Goal: Transaction & Acquisition: Subscribe to service/newsletter

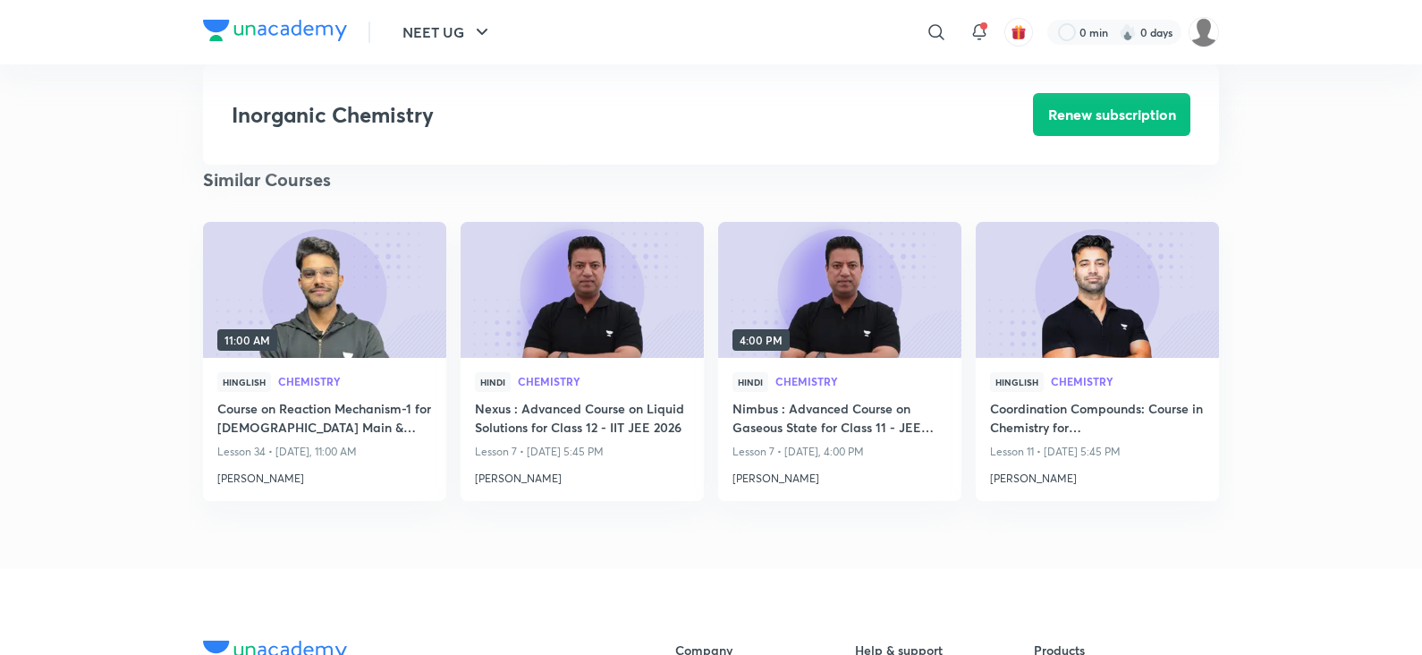
scroll to position [1749, 0]
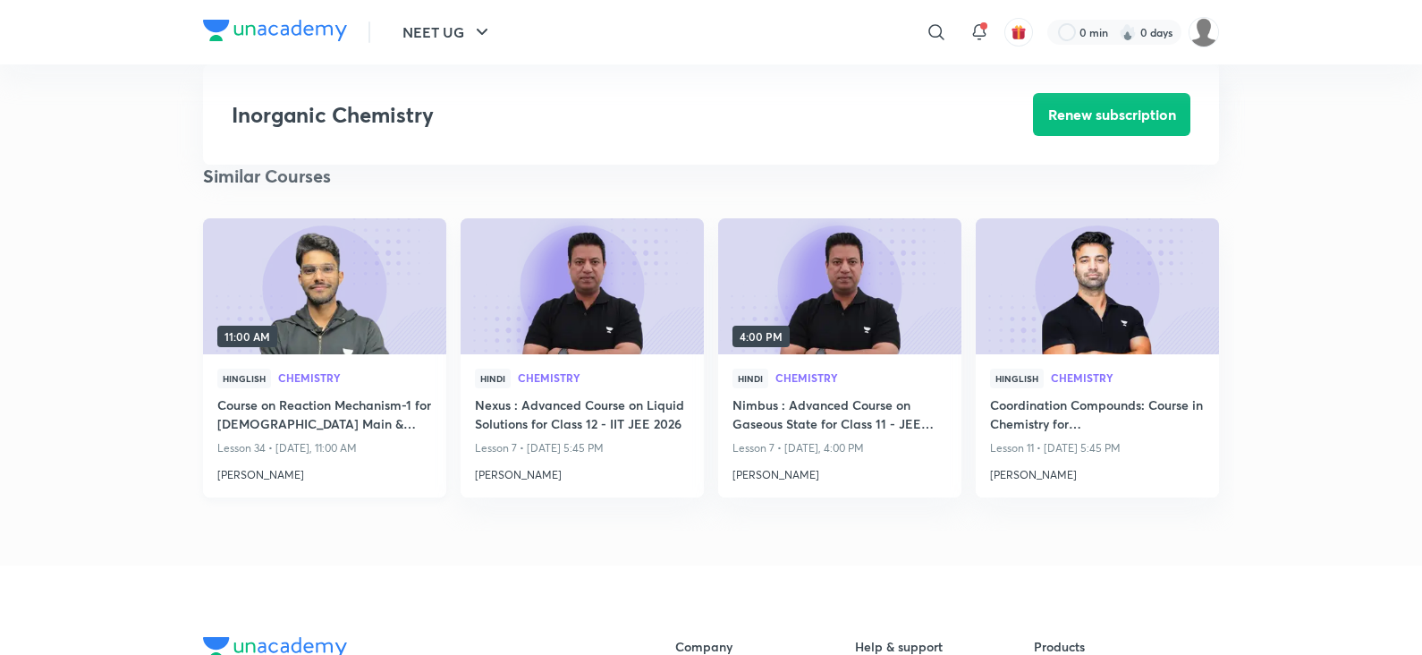
click at [353, 407] on h4 "Course on Reaction Mechanism-1 for JEE Main & Advanced 2026" at bounding box center [324, 415] width 215 height 41
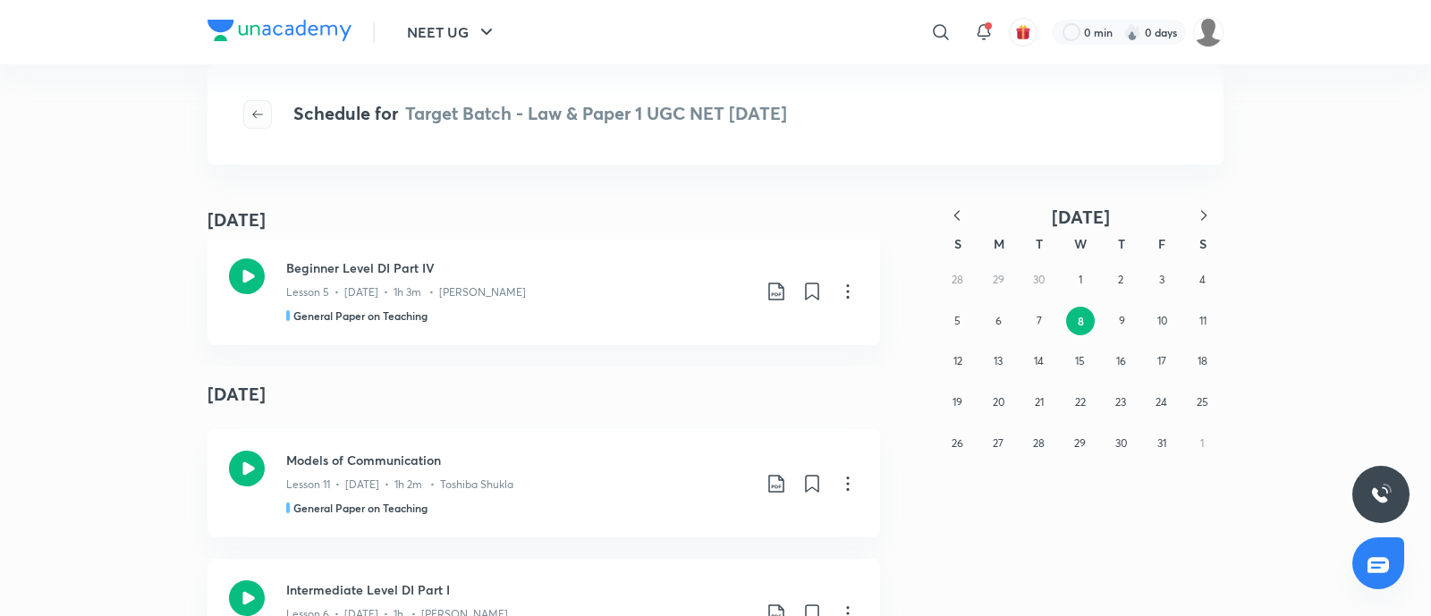
scroll to position [5034, 0]
click at [258, 117] on icon "button" at bounding box center [257, 114] width 14 height 14
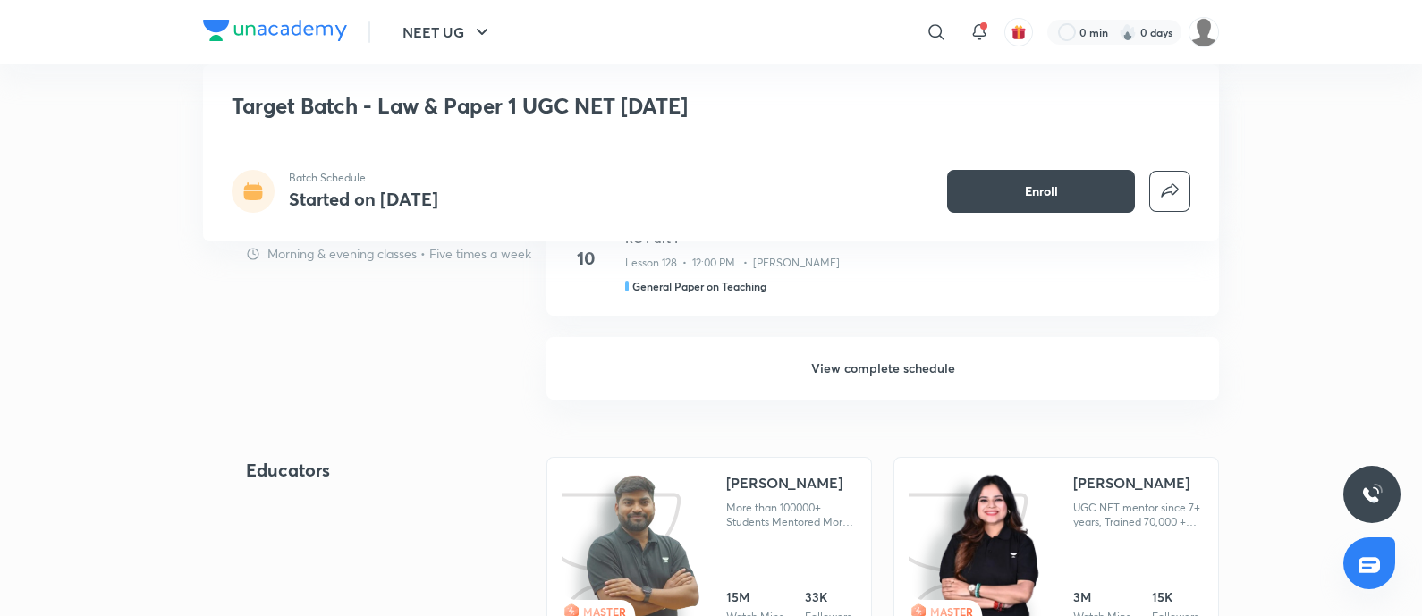
scroll to position [2085, 0]
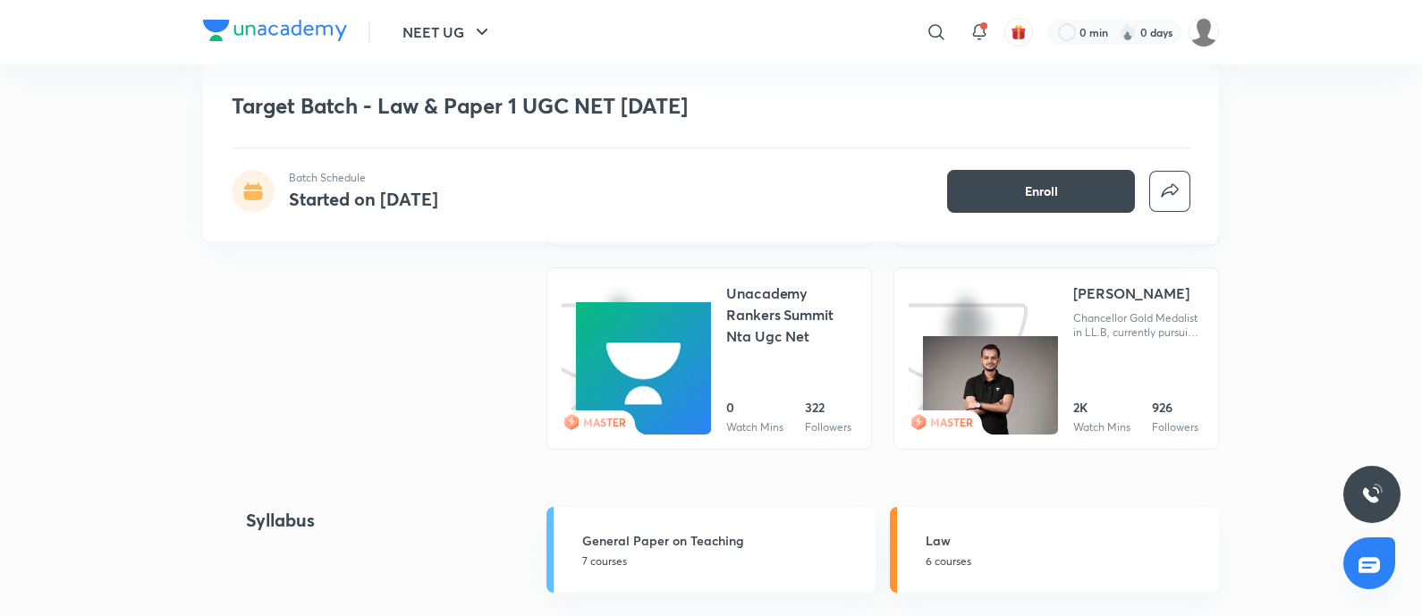
click at [984, 400] on icon at bounding box center [955, 415] width 94 height 39
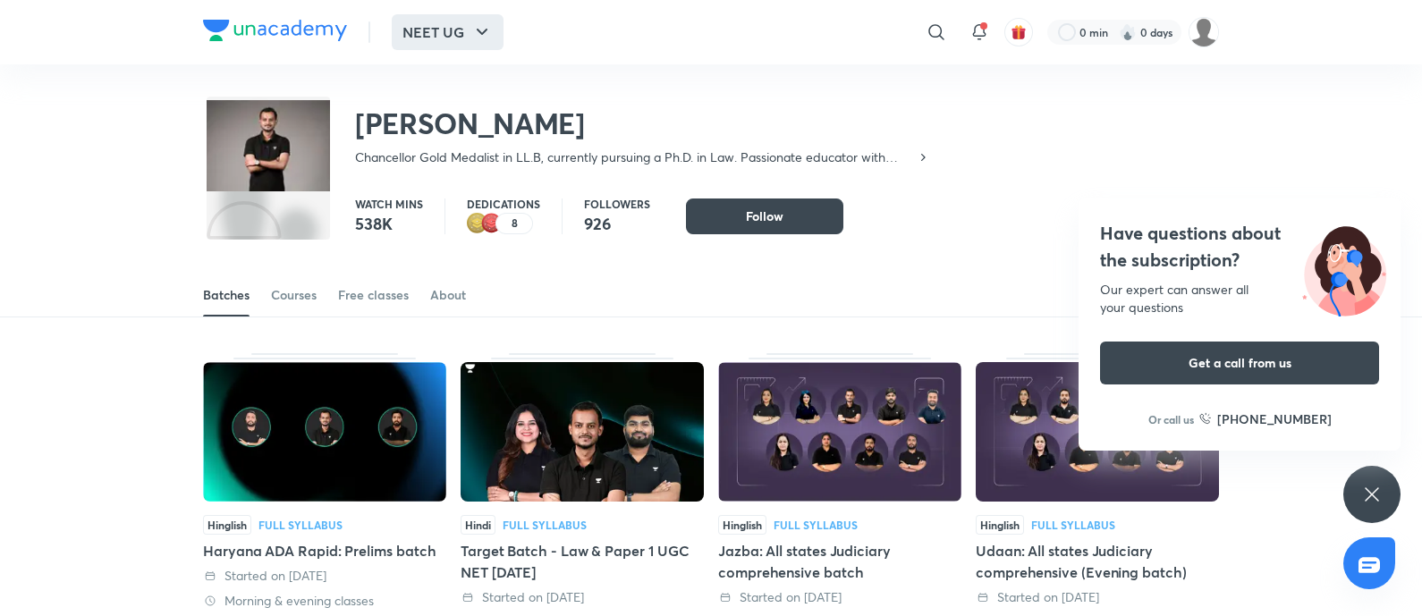
click at [482, 29] on icon "button" at bounding box center [481, 31] width 21 height 21
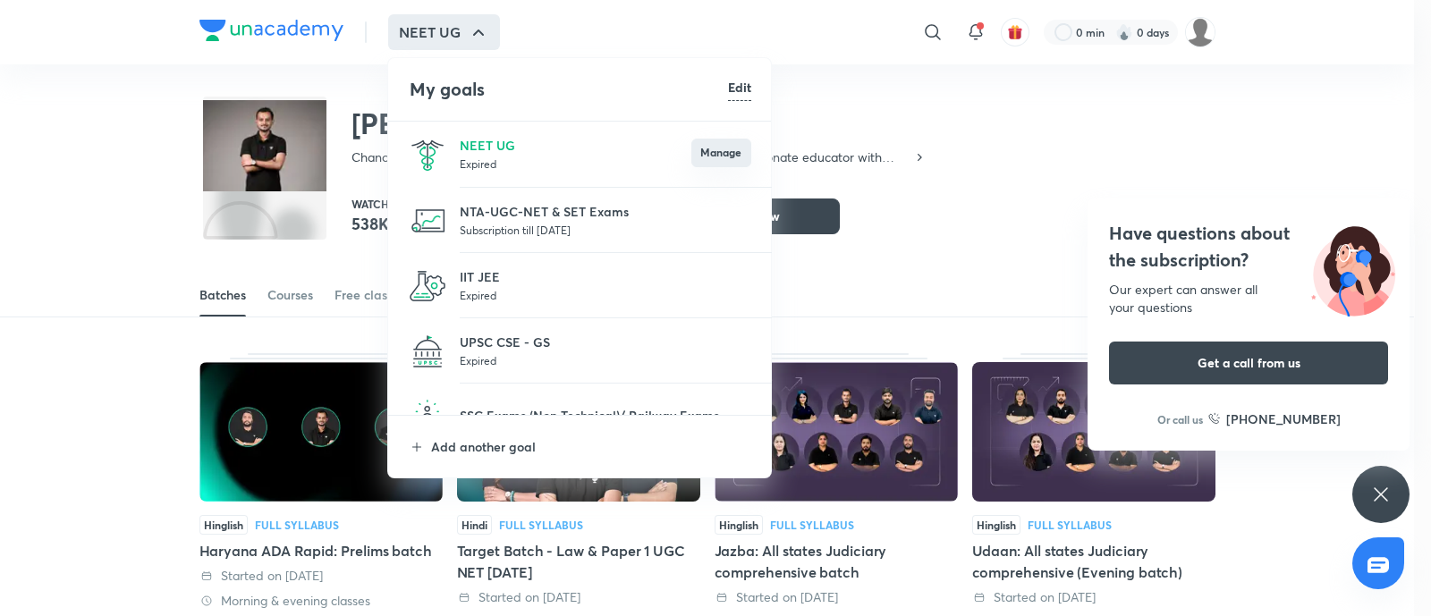
click at [714, 154] on button "Manage" at bounding box center [721, 153] width 60 height 29
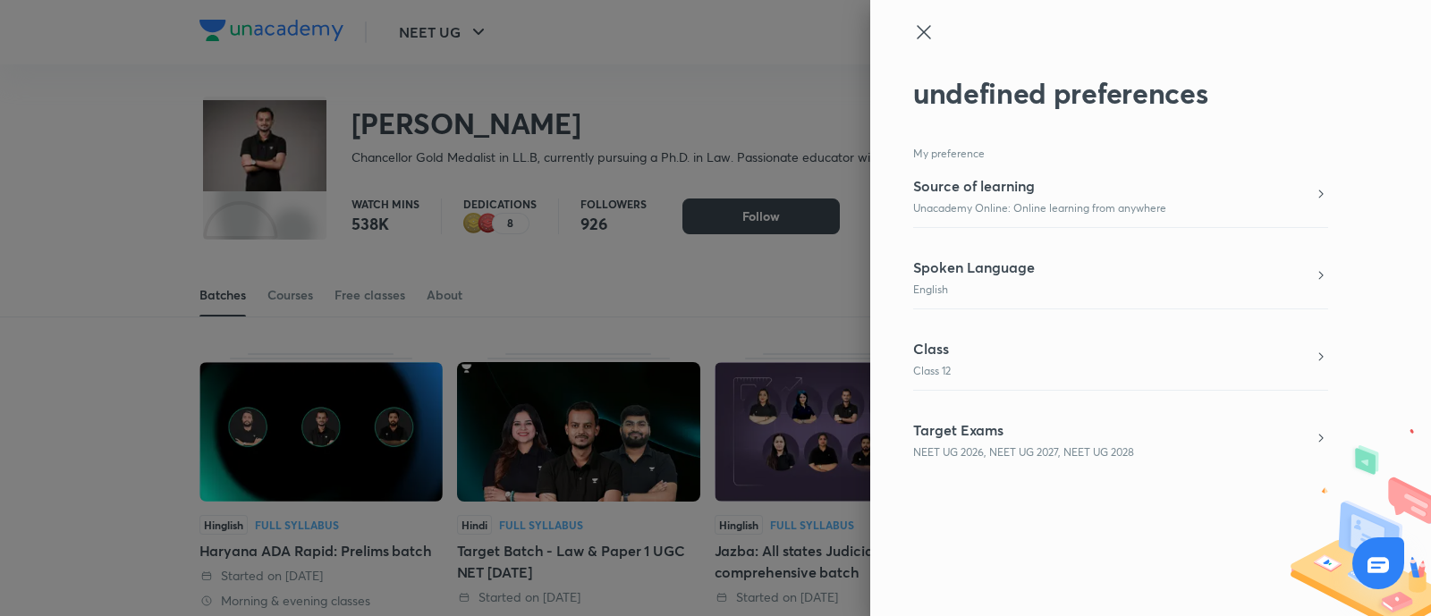
click at [933, 30] on icon at bounding box center [923, 31] width 21 height 21
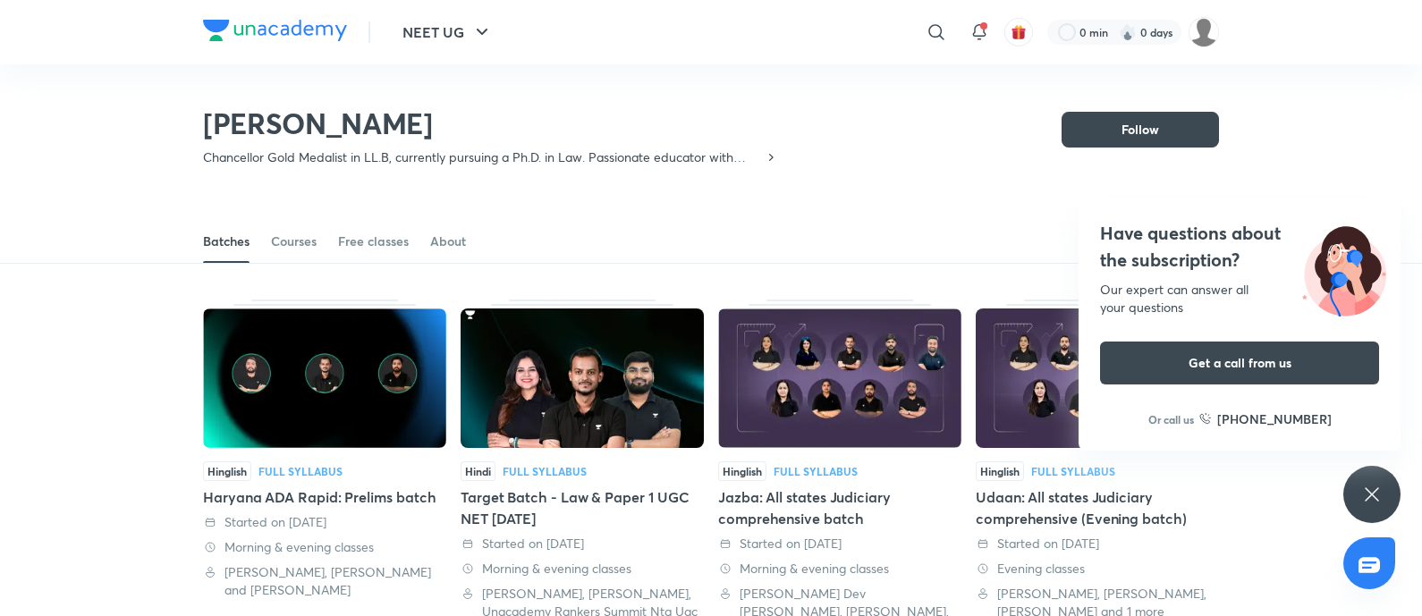
scroll to position [460, 0]
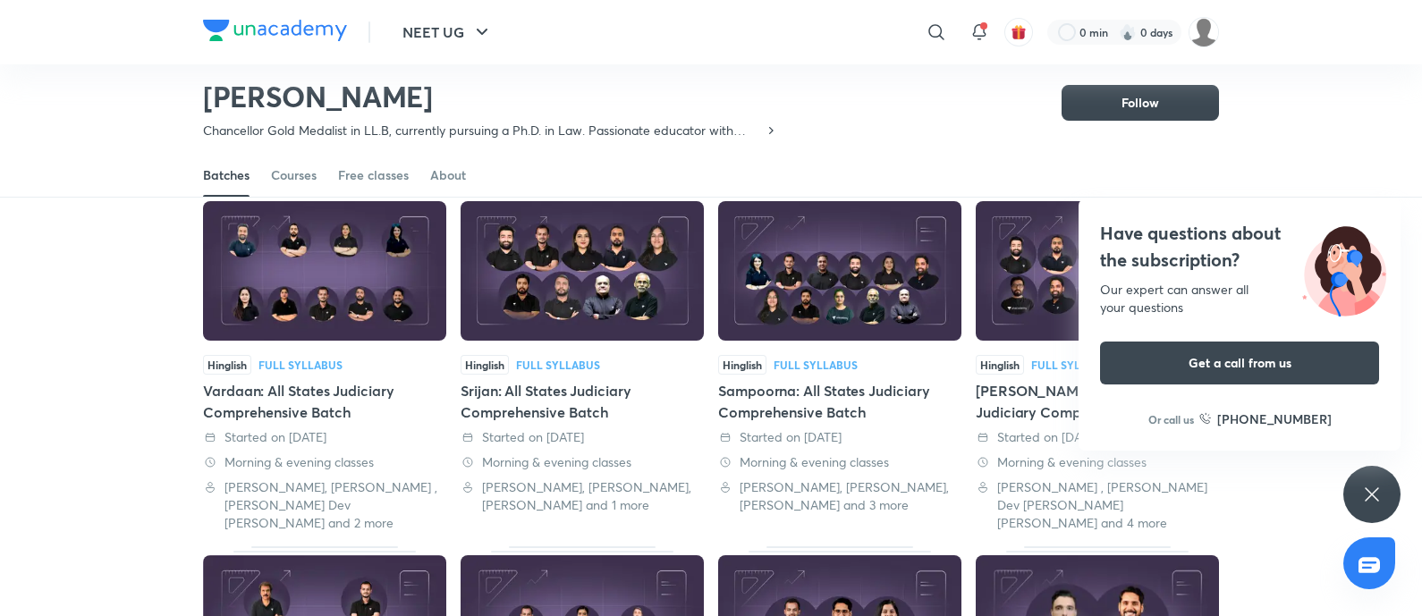
click at [355, 304] on img at bounding box center [324, 270] width 243 height 139
click at [300, 280] on img at bounding box center [324, 270] width 243 height 139
click at [310, 386] on div "Vardaan: All States Judiciary Comprehensive Batch" at bounding box center [324, 401] width 243 height 43
click at [713, 234] on div "Hinglish Full Syllabus Haryana ADA Rapid: Prelims batch Started on 16 Aug 2025 …" at bounding box center [711, 394] width 1016 height 1183
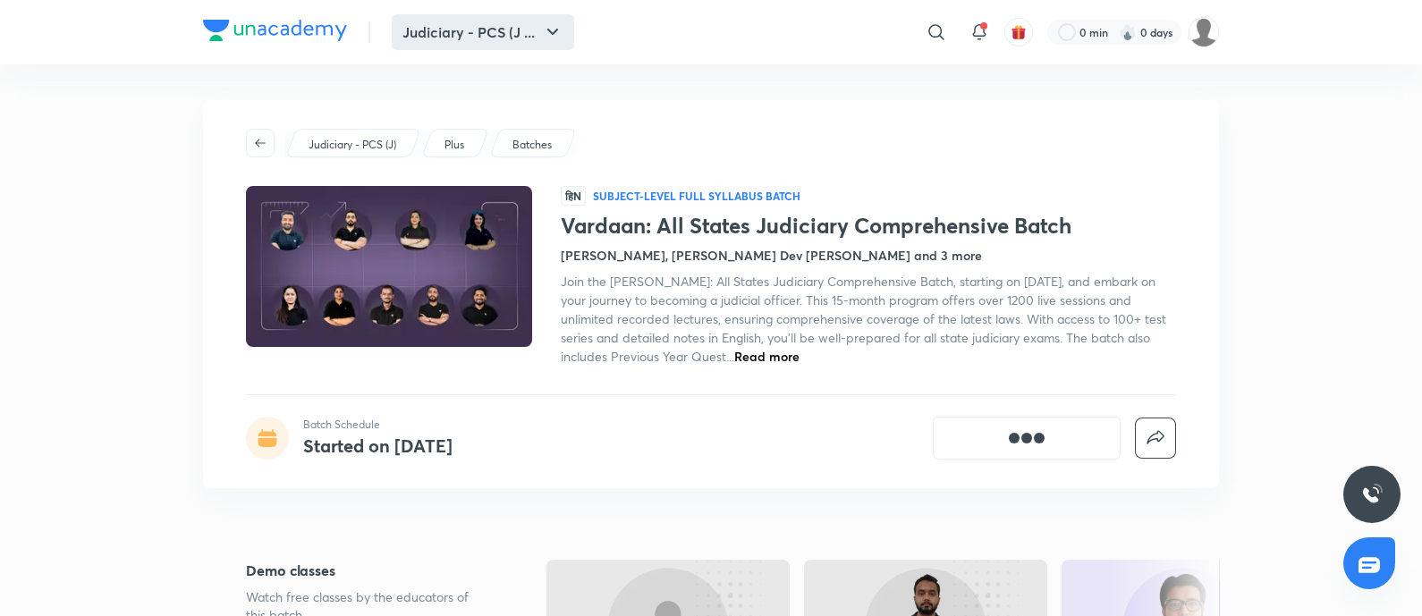
click at [443, 35] on button "Judiciary - PCS (J ..." at bounding box center [483, 32] width 182 height 36
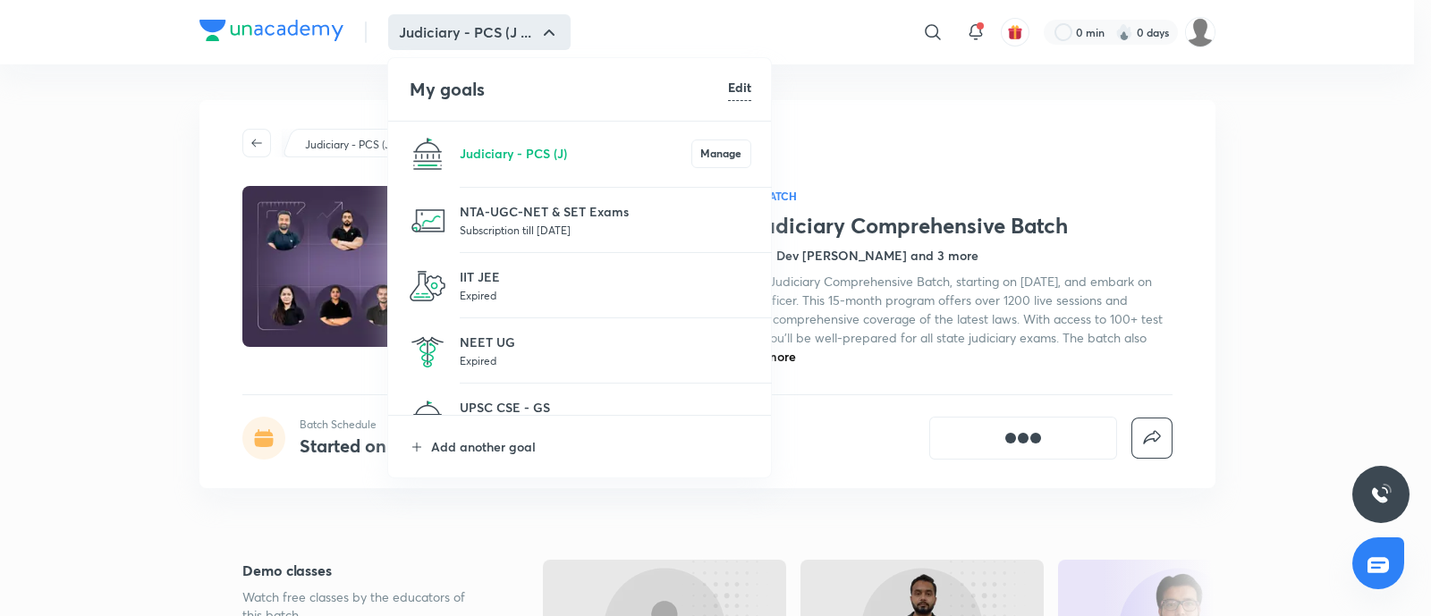
click at [874, 132] on div at bounding box center [715, 308] width 1431 height 616
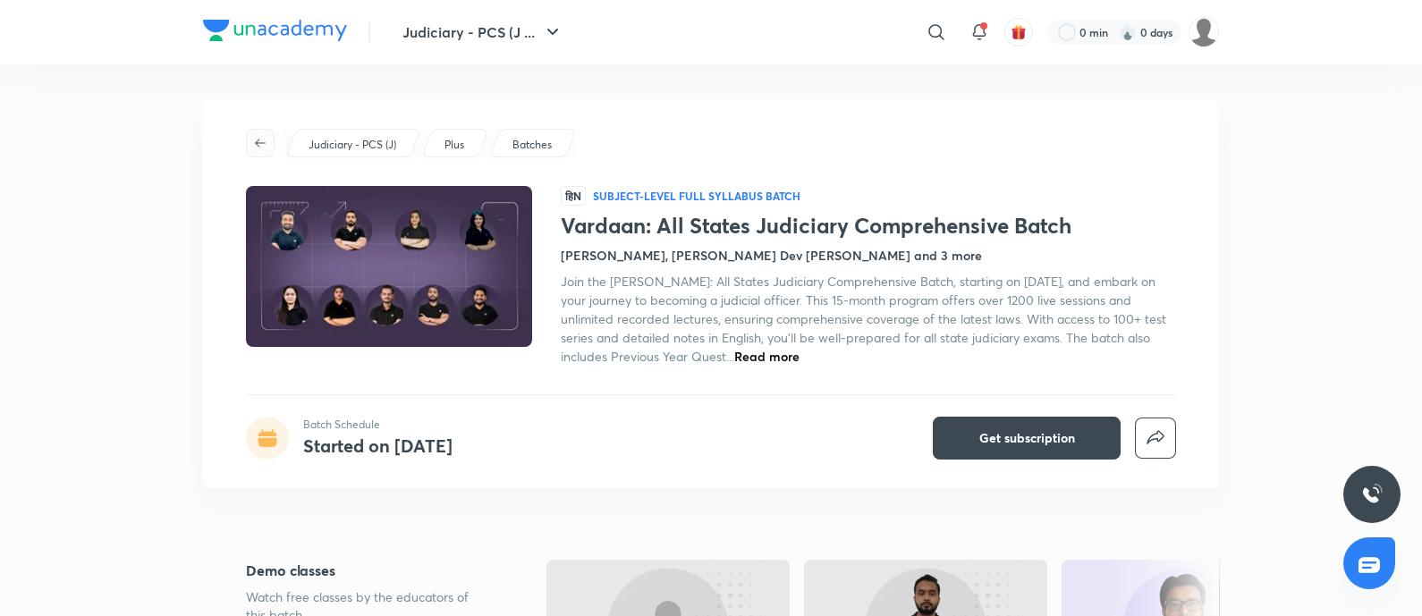
click at [253, 137] on icon "button" at bounding box center [260, 143] width 14 height 14
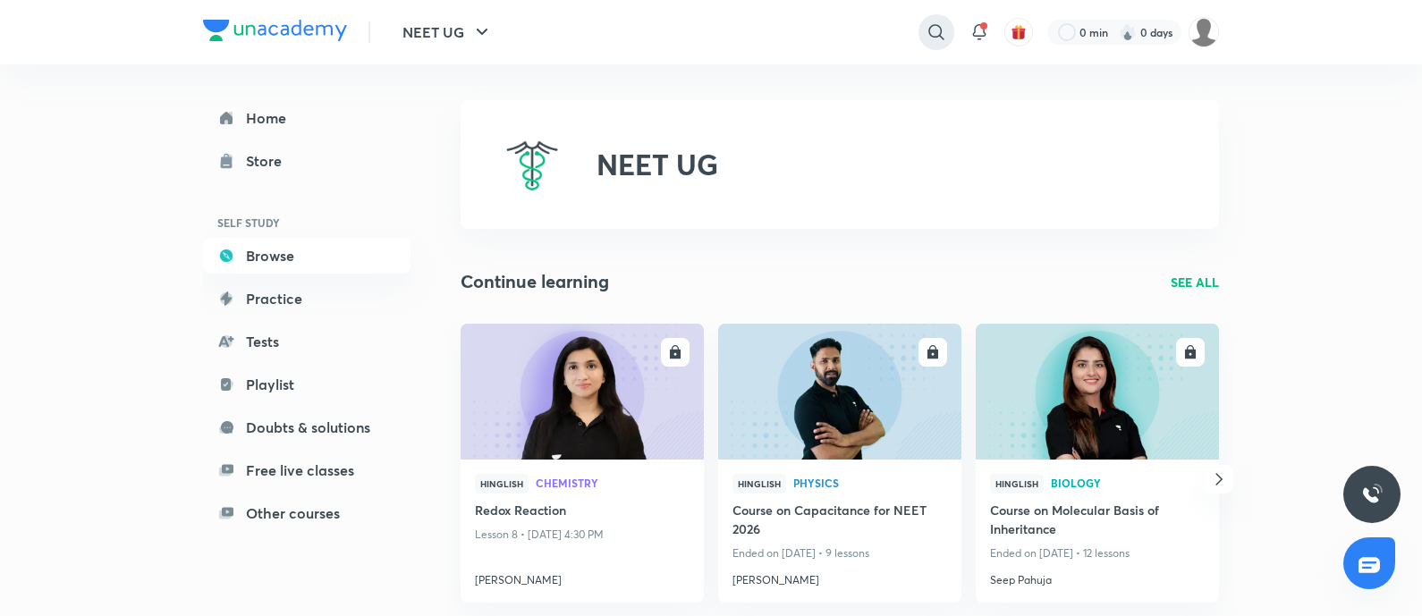
click at [931, 26] on icon at bounding box center [935, 31] width 15 height 15
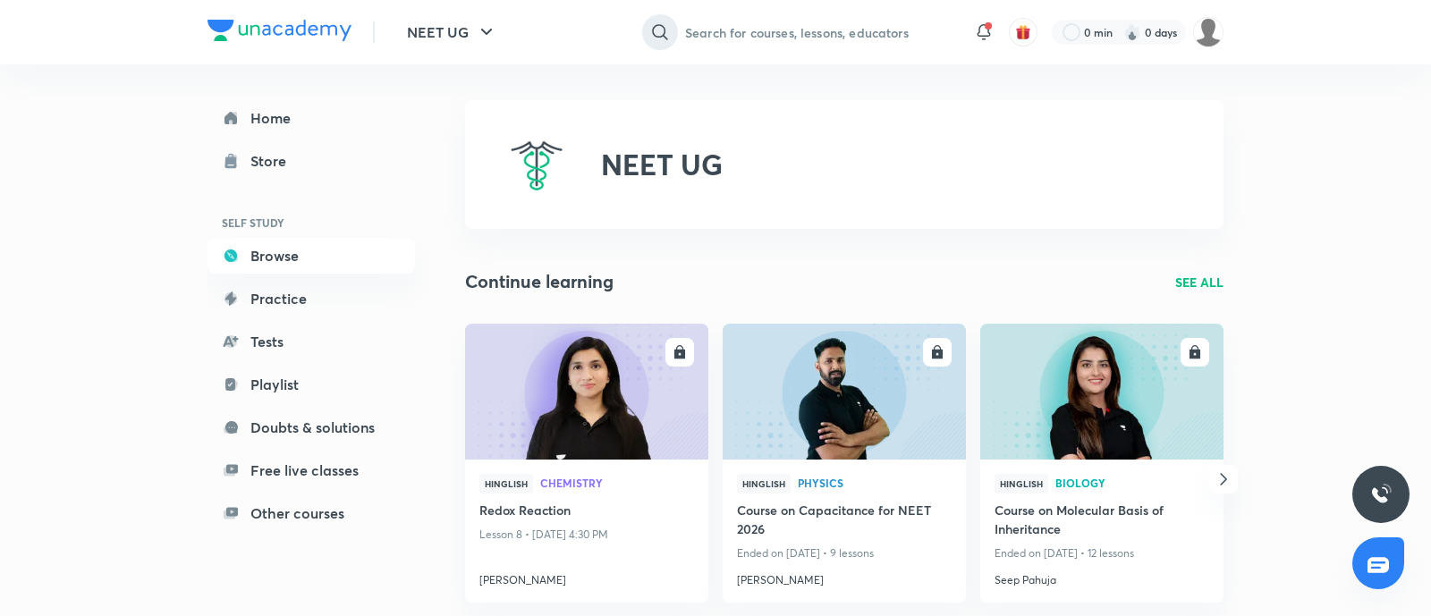
paste input "9695743"
type input "9695743"
click at [499, 37] on button "NEET UG" at bounding box center [452, 32] width 112 height 36
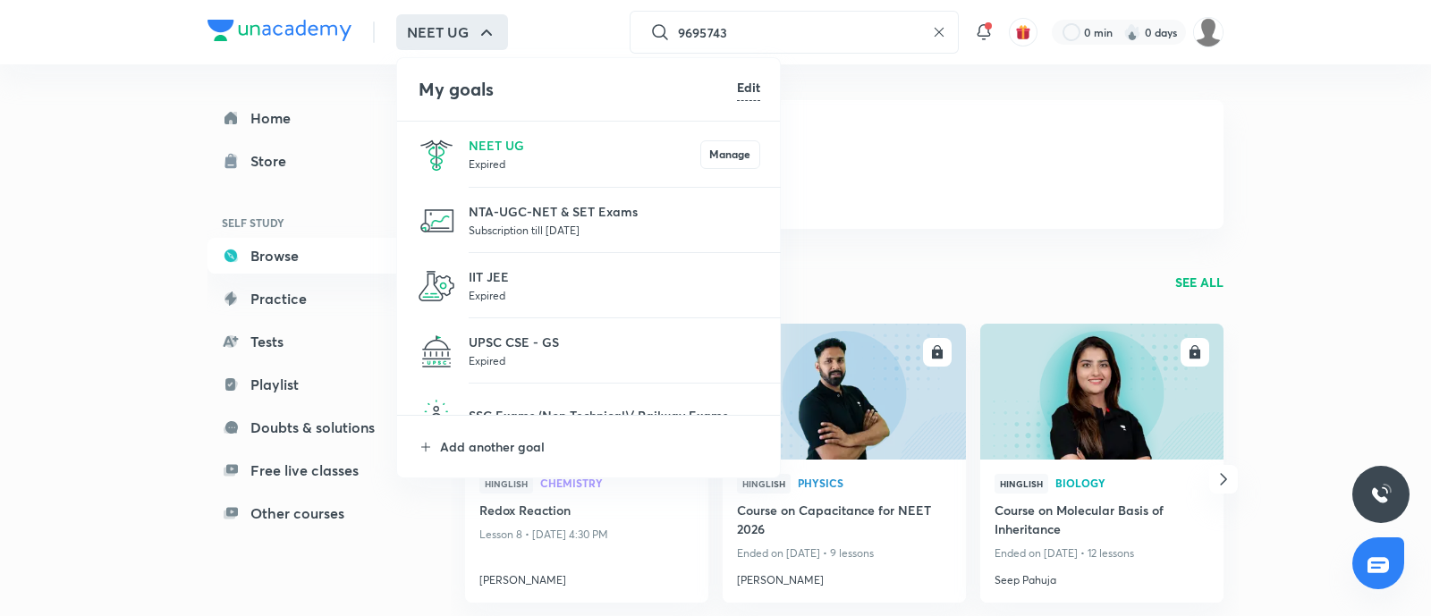
click at [823, 29] on div at bounding box center [715, 308] width 1431 height 616
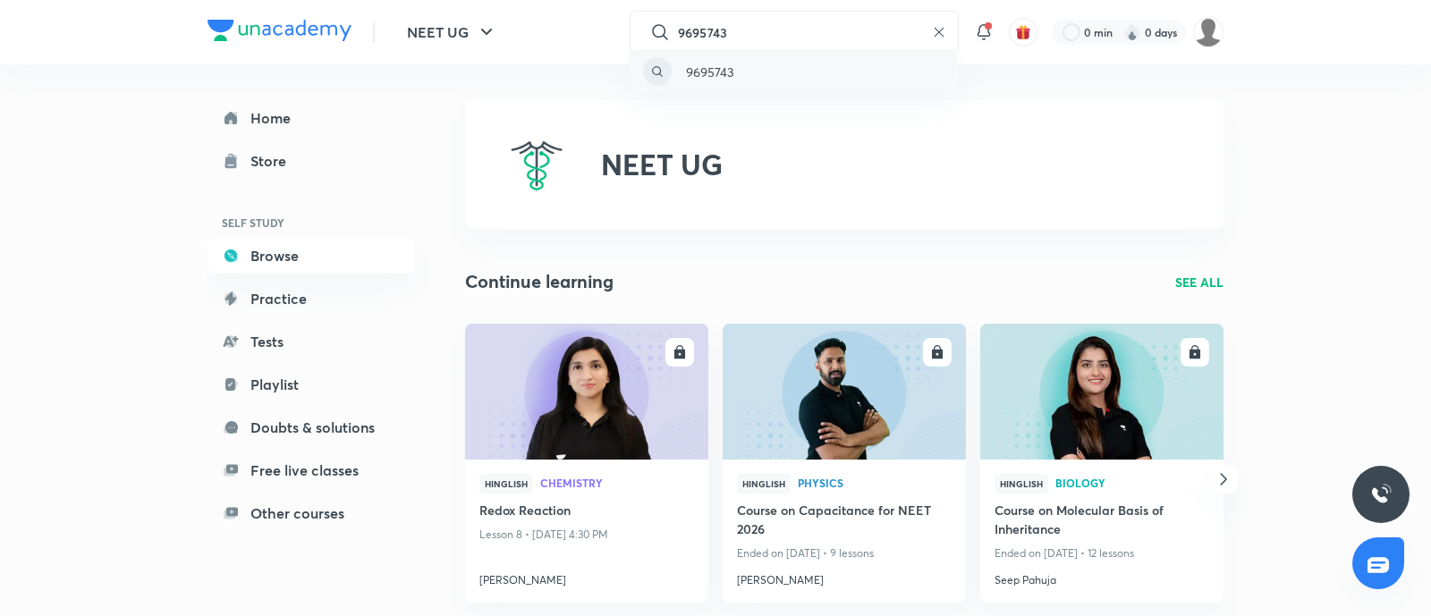
click at [706, 73] on p "9695743" at bounding box center [709, 72] width 47 height 19
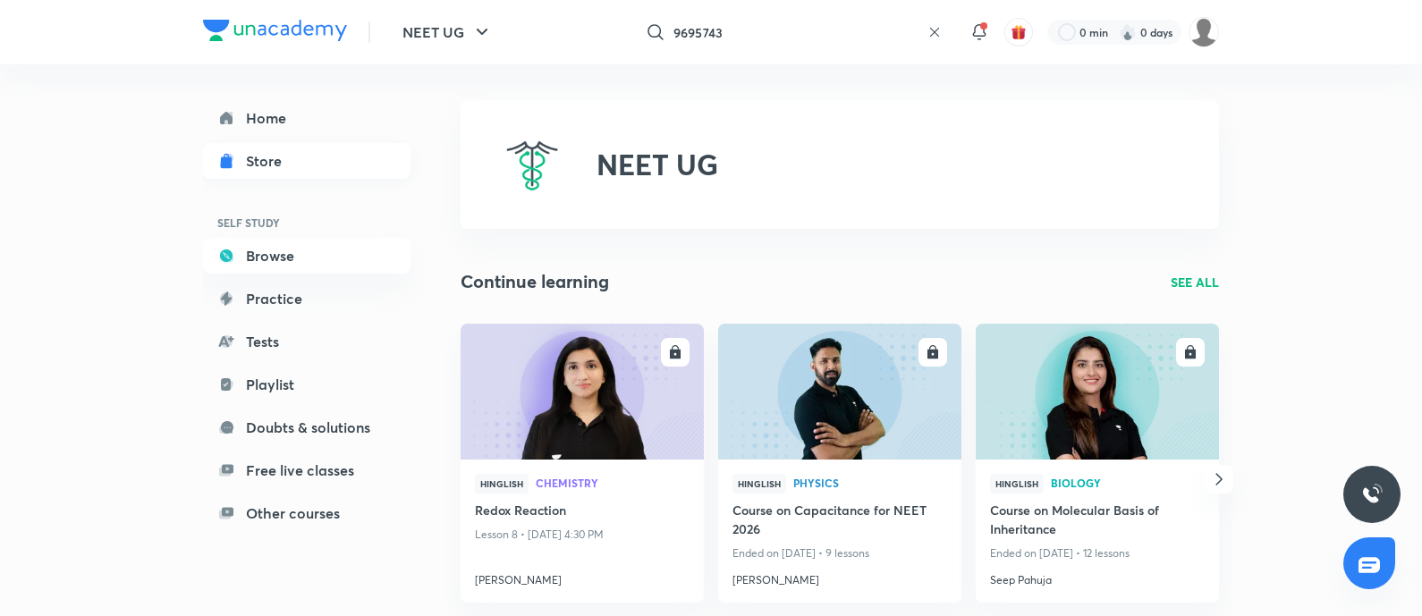
click at [263, 161] on div "Store" at bounding box center [269, 160] width 46 height 21
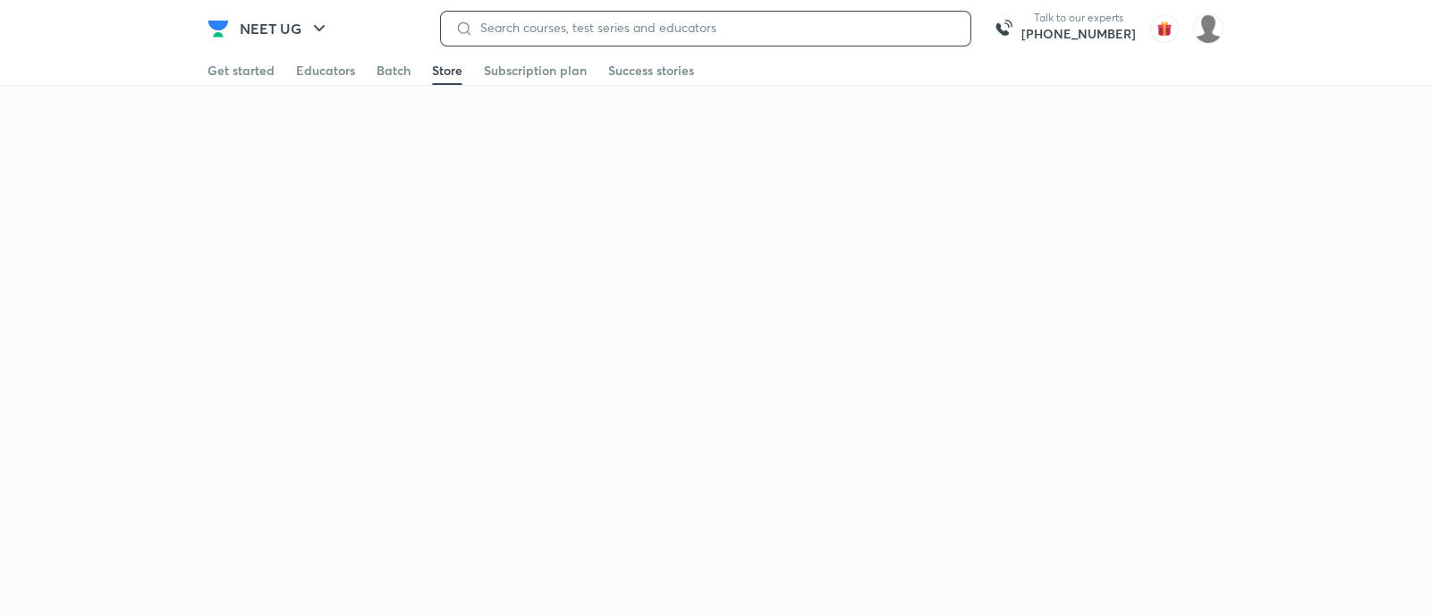
click at [875, 25] on input at bounding box center [714, 28] width 483 height 14
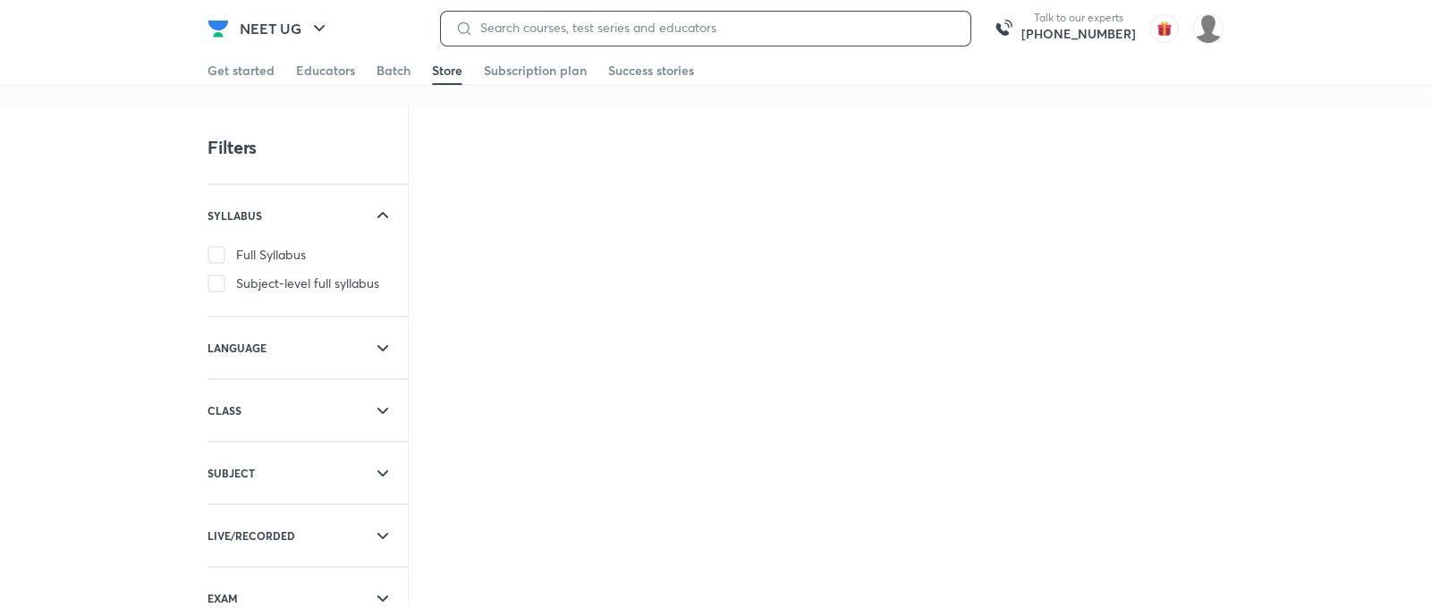
paste input "9695743"
type input "9695743"
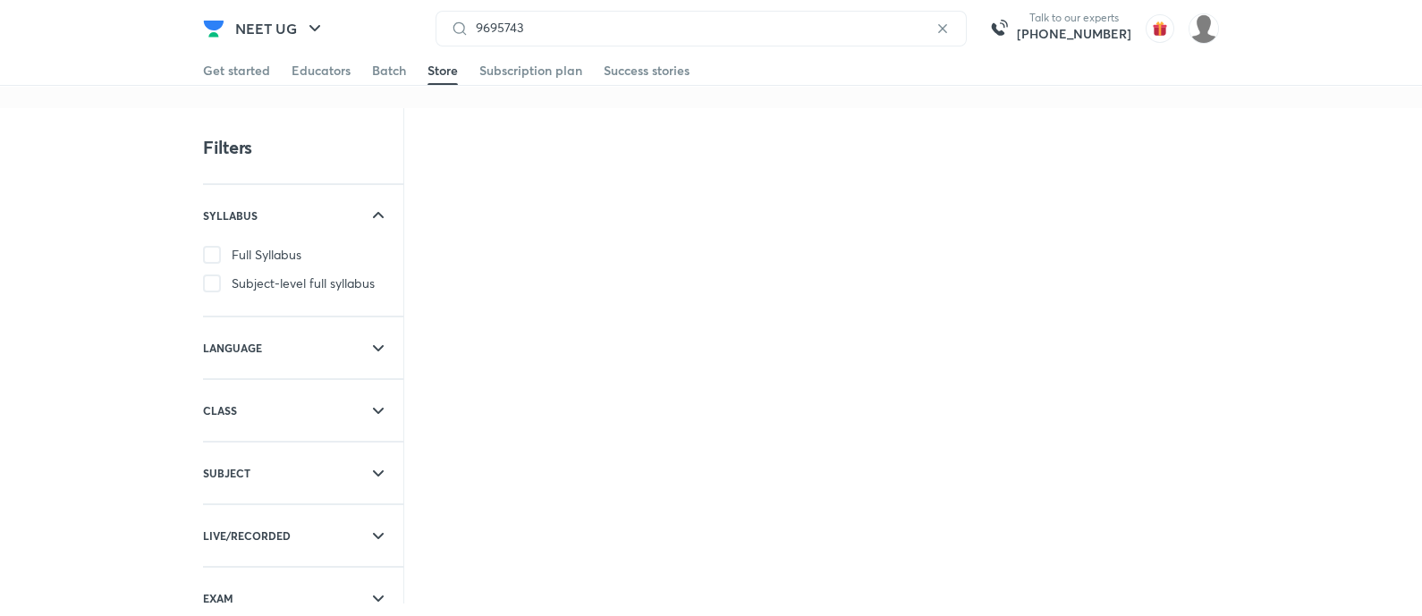
click at [384, 472] on icon at bounding box center [377, 472] width 21 height 21
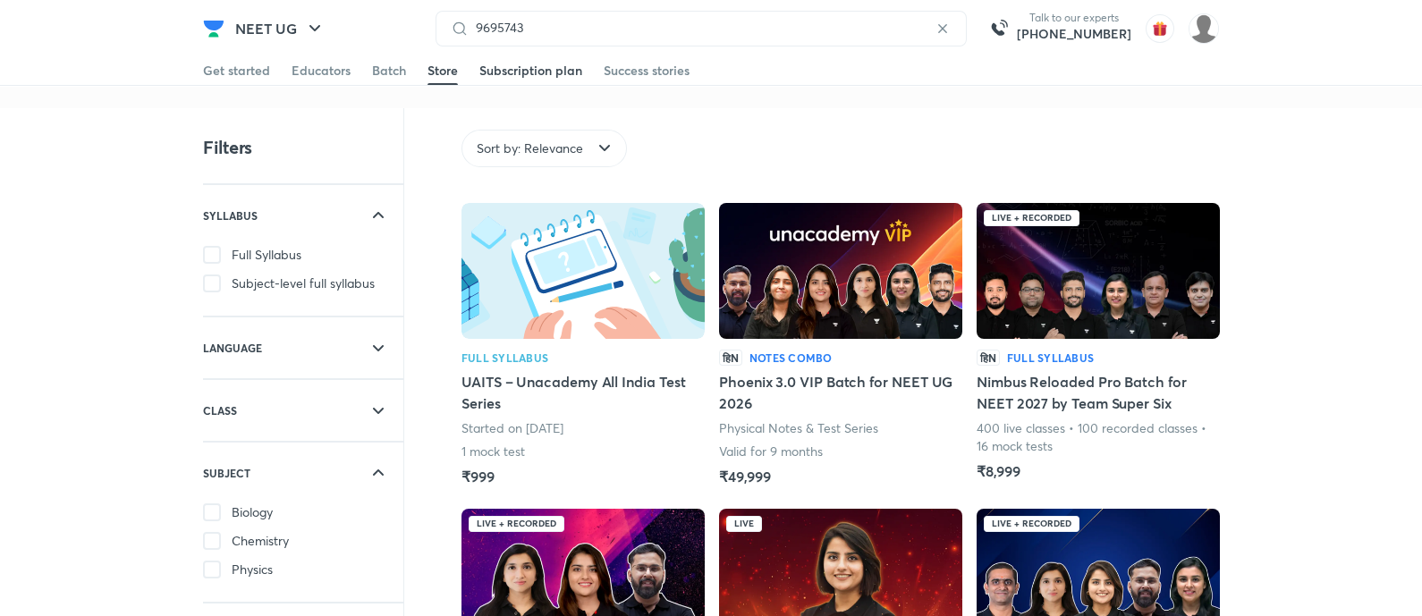
click at [541, 64] on div "Subscription plan" at bounding box center [530, 71] width 103 height 18
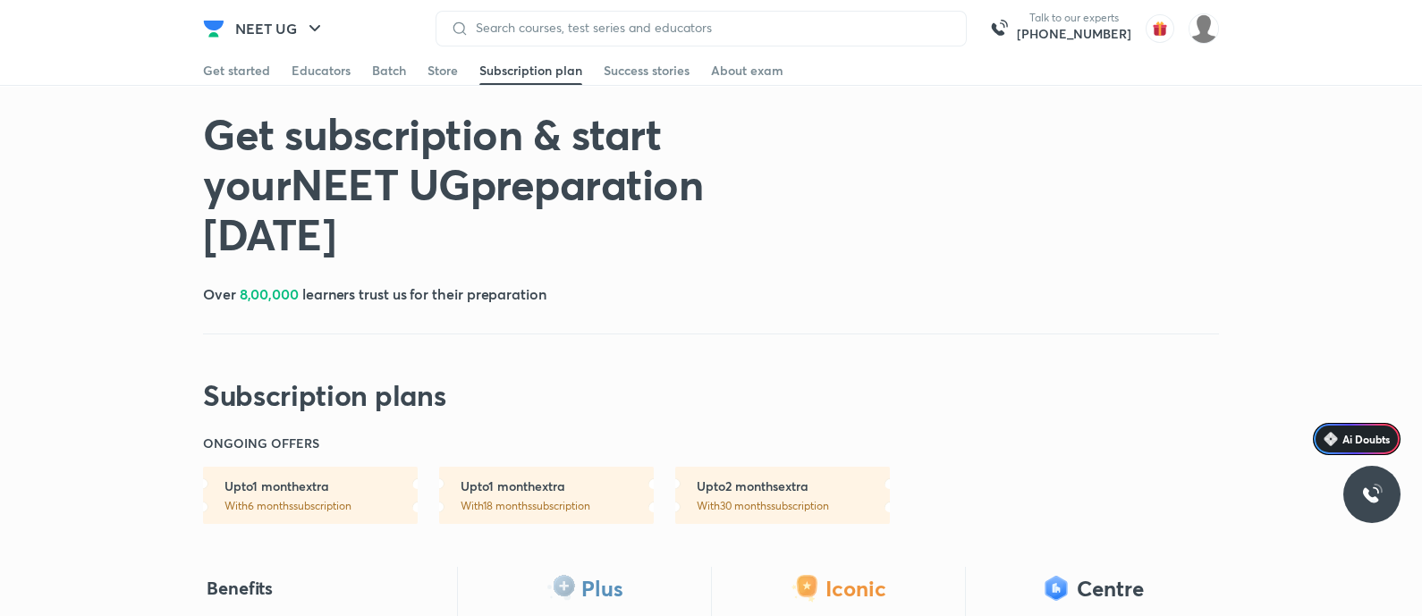
click at [539, 139] on h1 "Get subscription & start your NEET UG preparation [DATE]" at bounding box center [508, 183] width 610 height 150
click at [331, 56] on link "Educators" at bounding box center [320, 70] width 59 height 29
